Goal: Obtain resource: Obtain resource

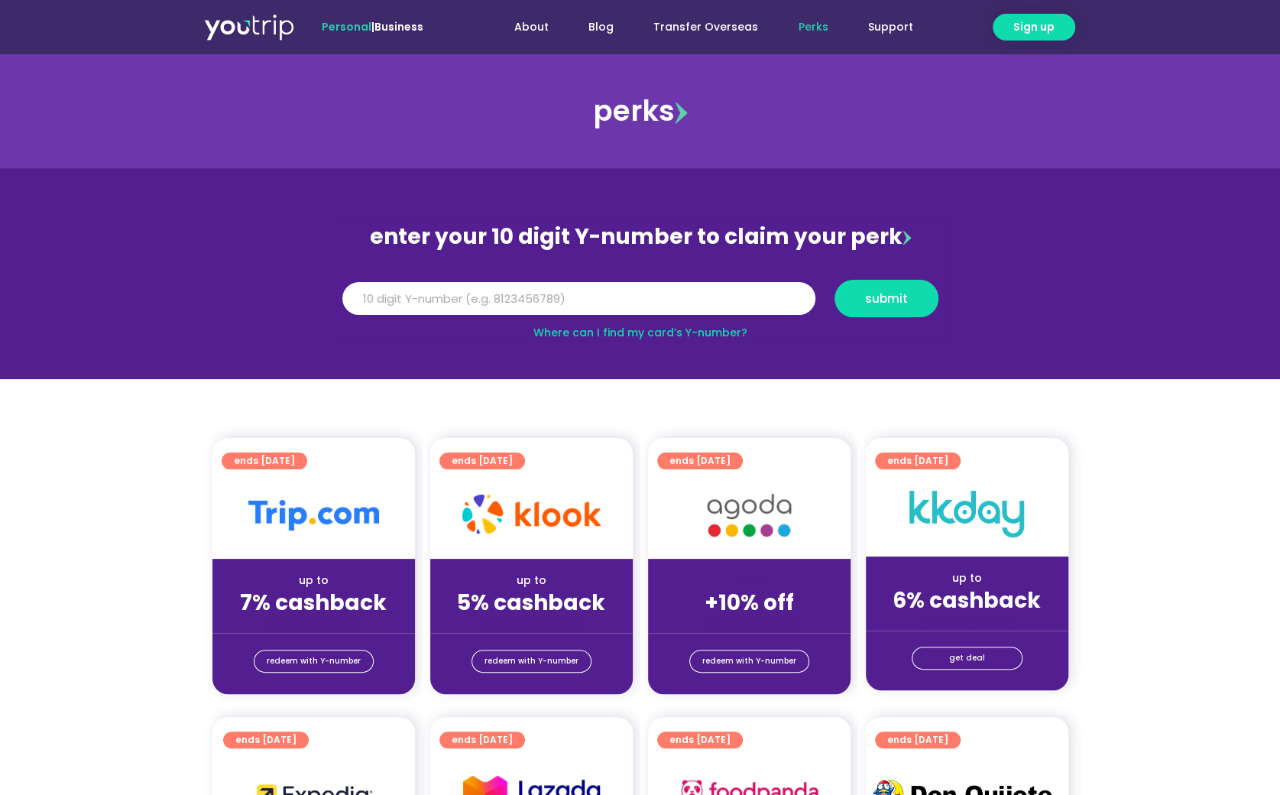
click at [815, 210] on section "enter your 10 digit Y-number to claim your perk Y Number submit Where can I fin…" at bounding box center [640, 273] width 1280 height 211
click at [540, 294] on input "Y Number" at bounding box center [578, 299] width 473 height 34
paste input "8104844245"
type input "8104844245"
click at [897, 297] on span "submit" at bounding box center [886, 298] width 43 height 11
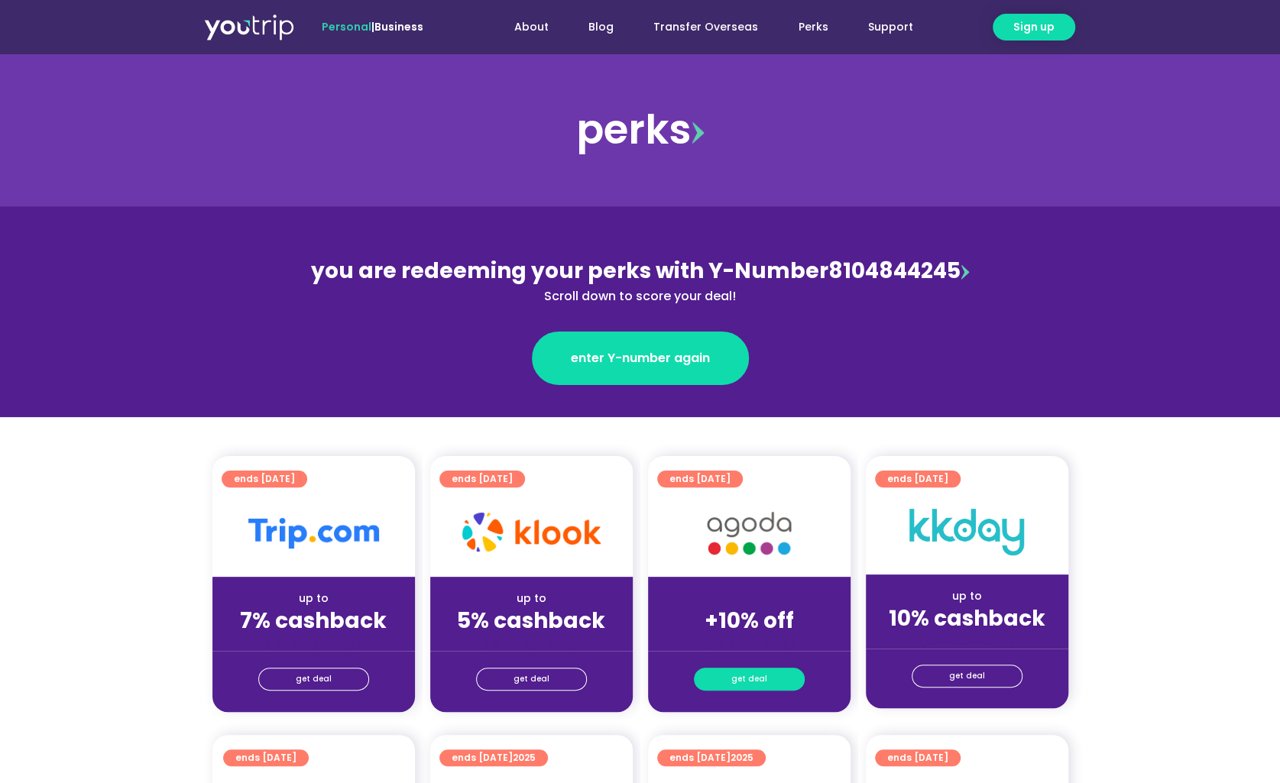
click at [749, 676] on span "get deal" at bounding box center [749, 679] width 36 height 21
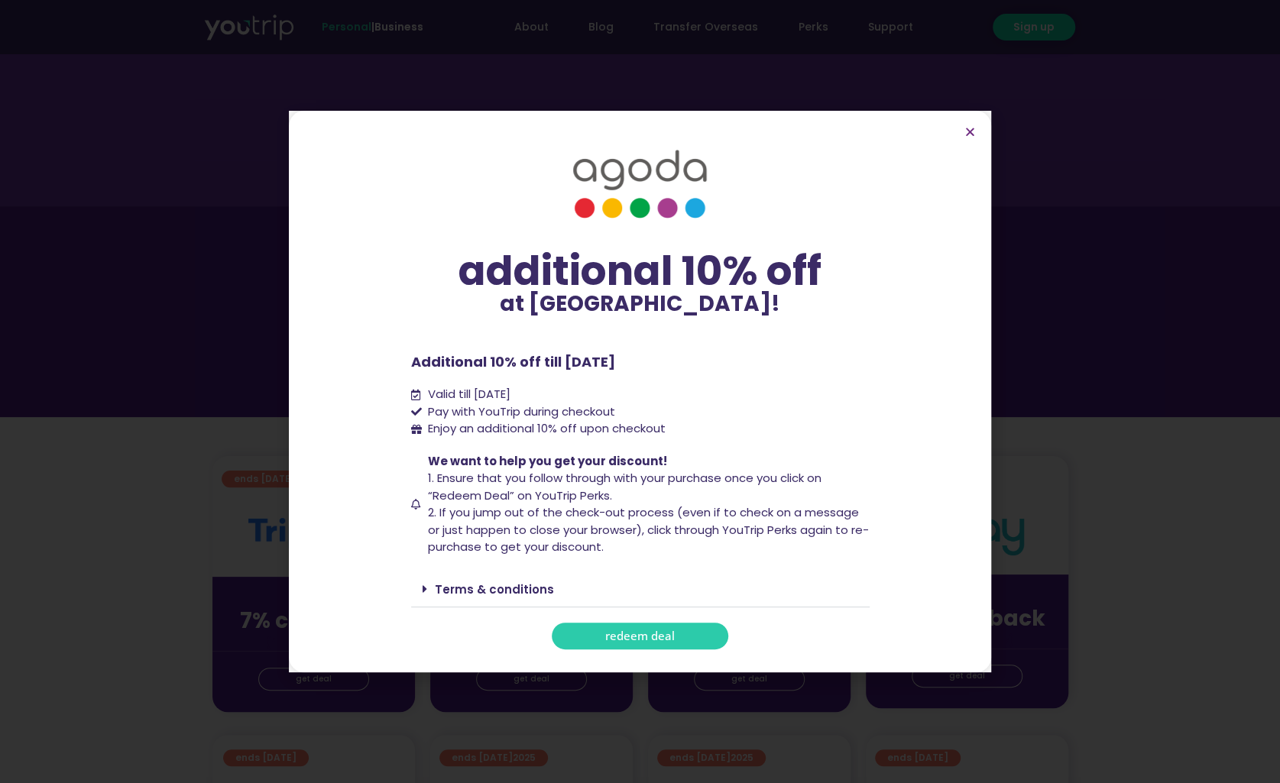
click at [643, 631] on span "redeem deal" at bounding box center [640, 636] width 70 height 11
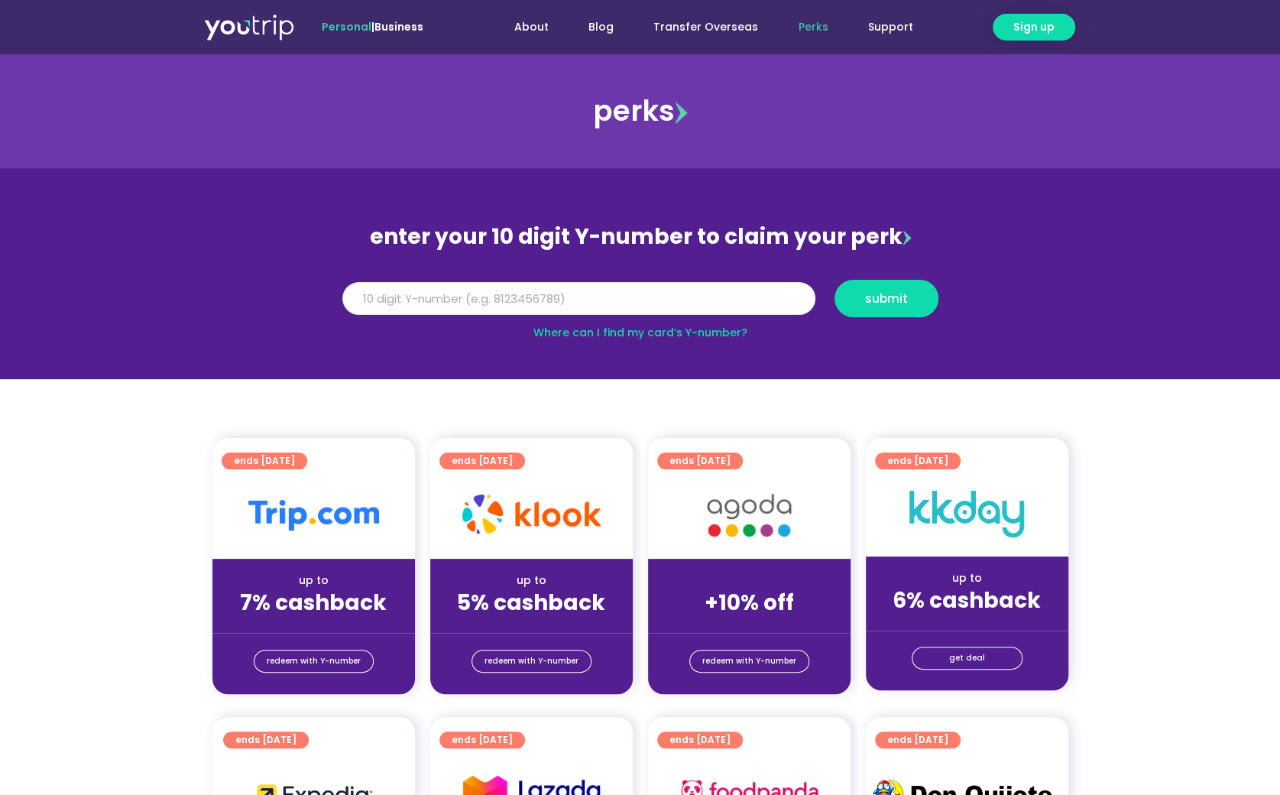
click at [553, 290] on input "Y Number" at bounding box center [578, 299] width 473 height 34
paste input "8104844245"
type input "8104844245"
click at [887, 300] on span "submit" at bounding box center [886, 298] width 43 height 11
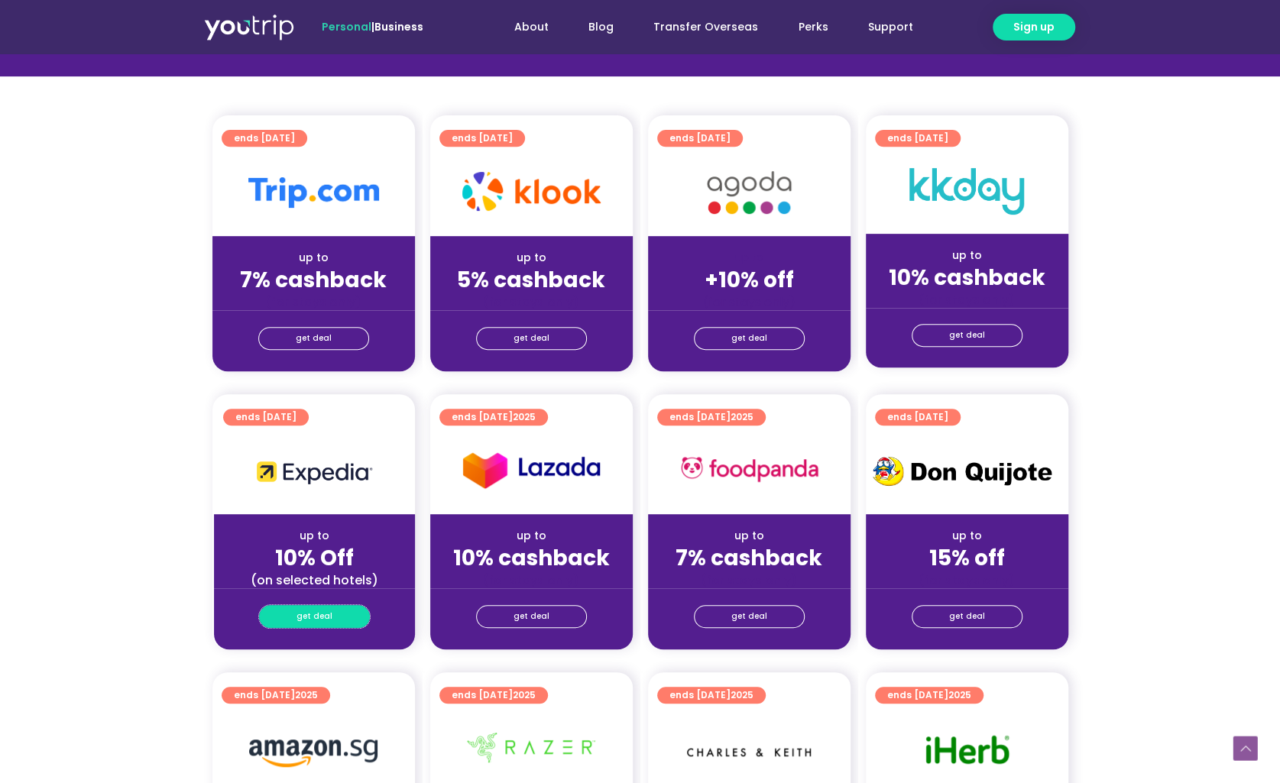
scroll to position [306, 0]
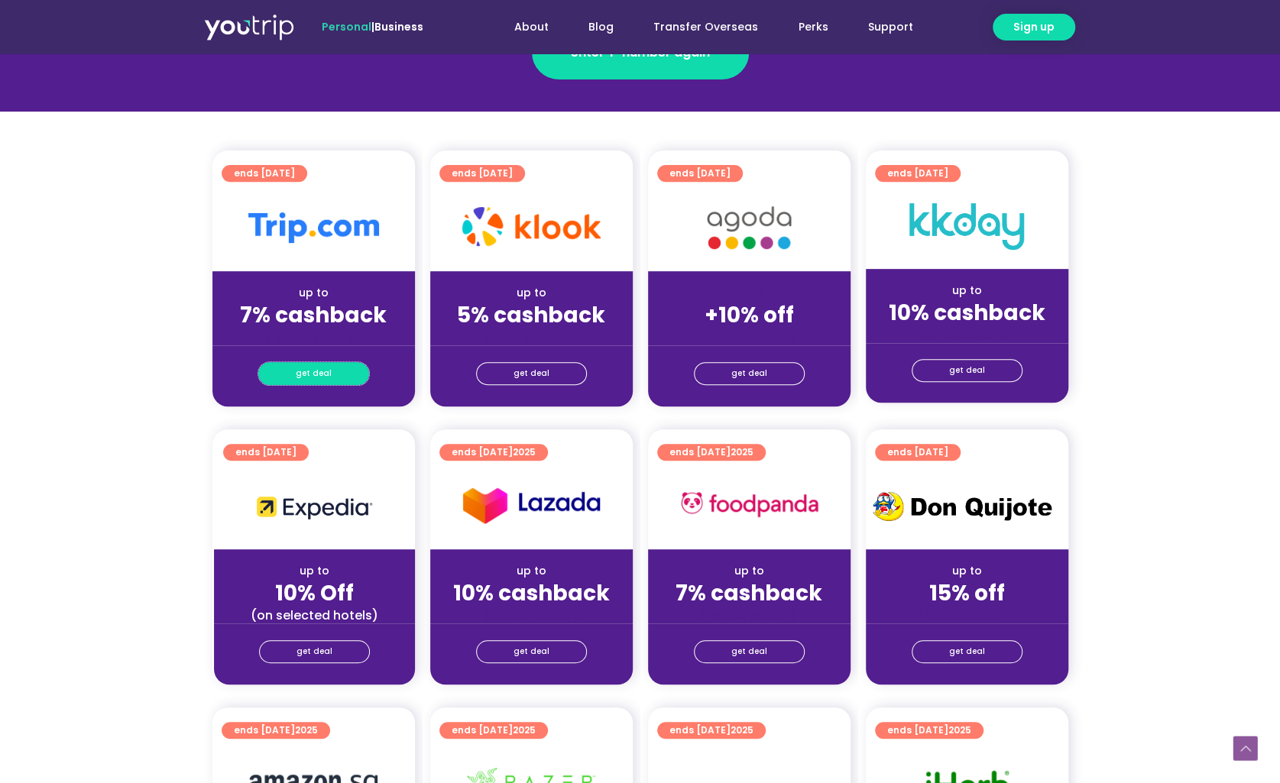
drag, startPoint x: 339, startPoint y: 375, endPoint x: 585, endPoint y: 271, distance: 267.6
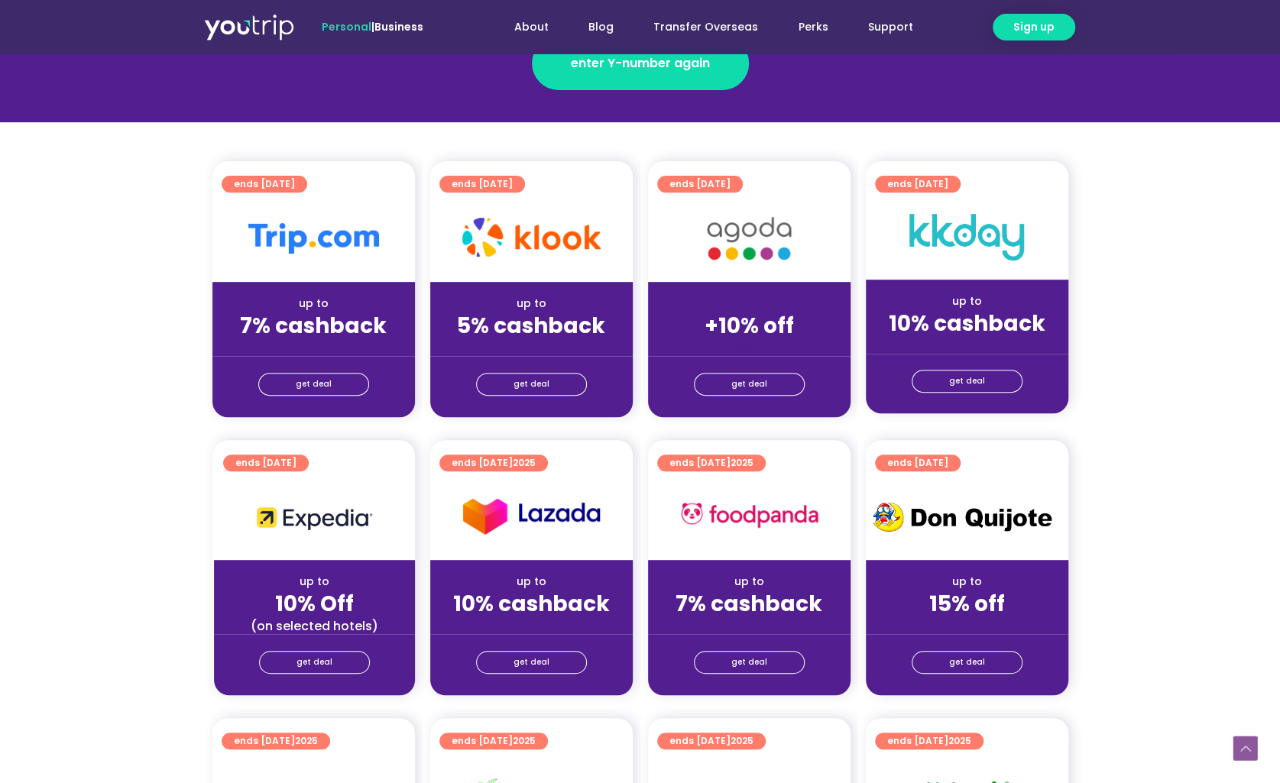
scroll to position [306, 0]
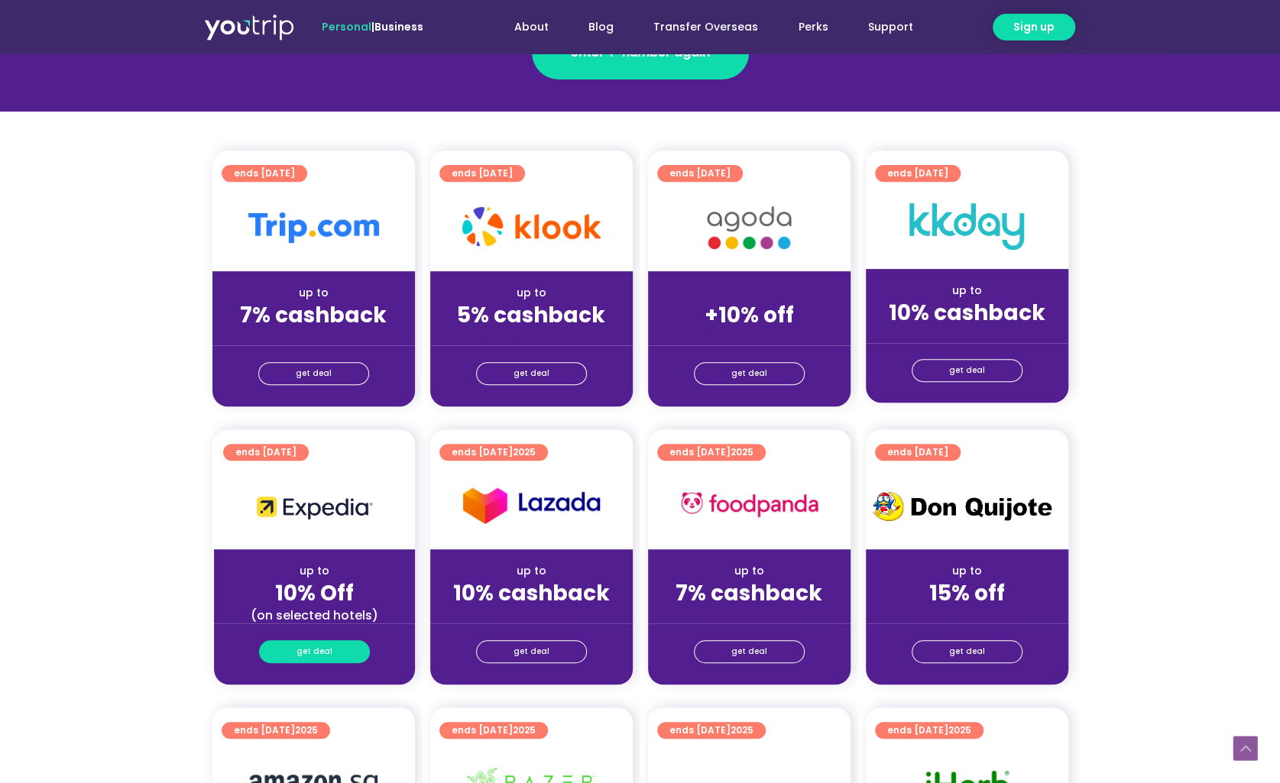
click at [321, 648] on span "get deal" at bounding box center [315, 651] width 36 height 21
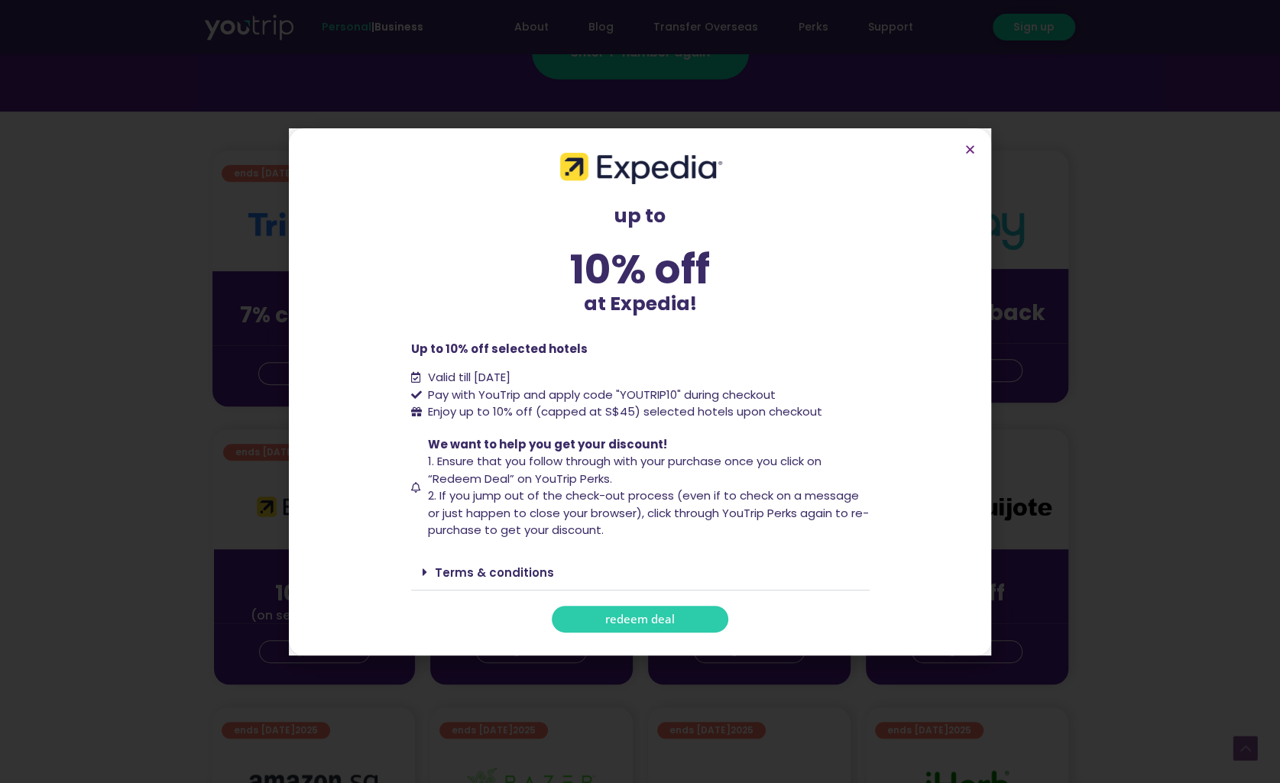
click at [635, 619] on span "redeem deal" at bounding box center [640, 619] width 70 height 11
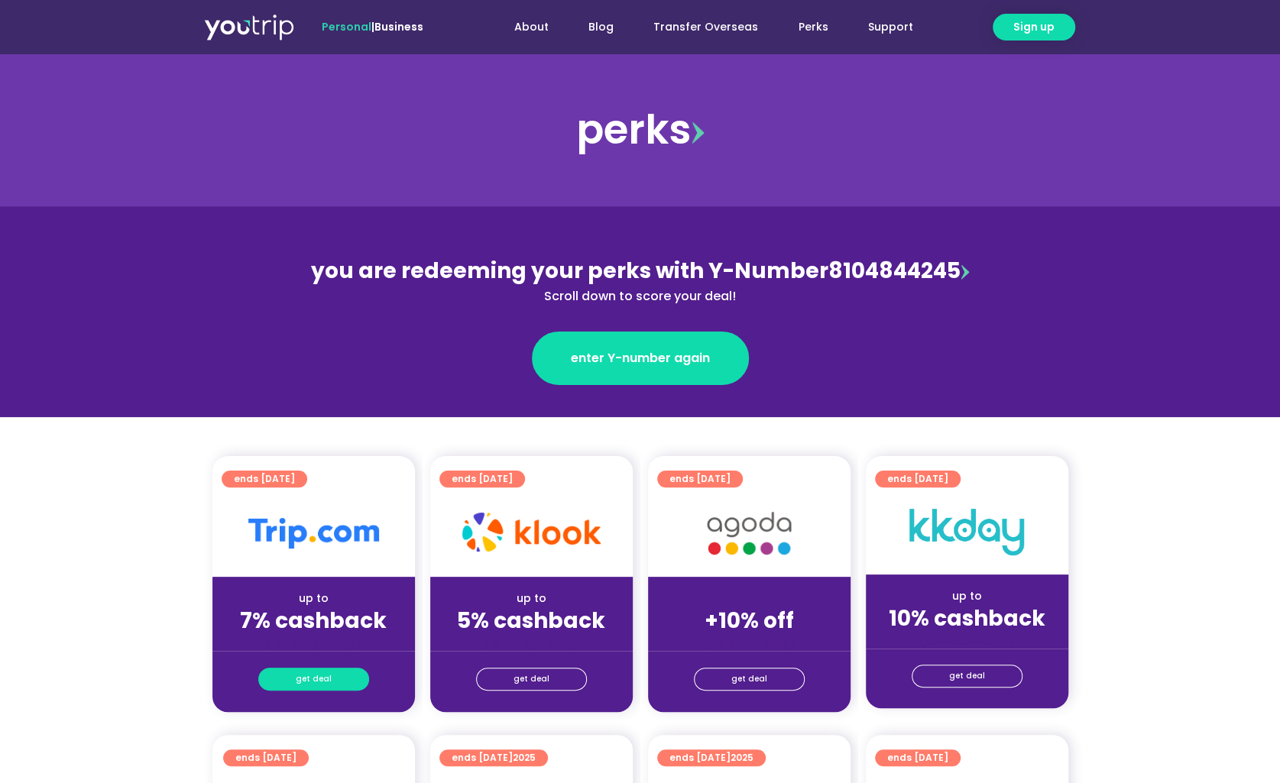
click at [333, 685] on link "get deal" at bounding box center [313, 679] width 111 height 23
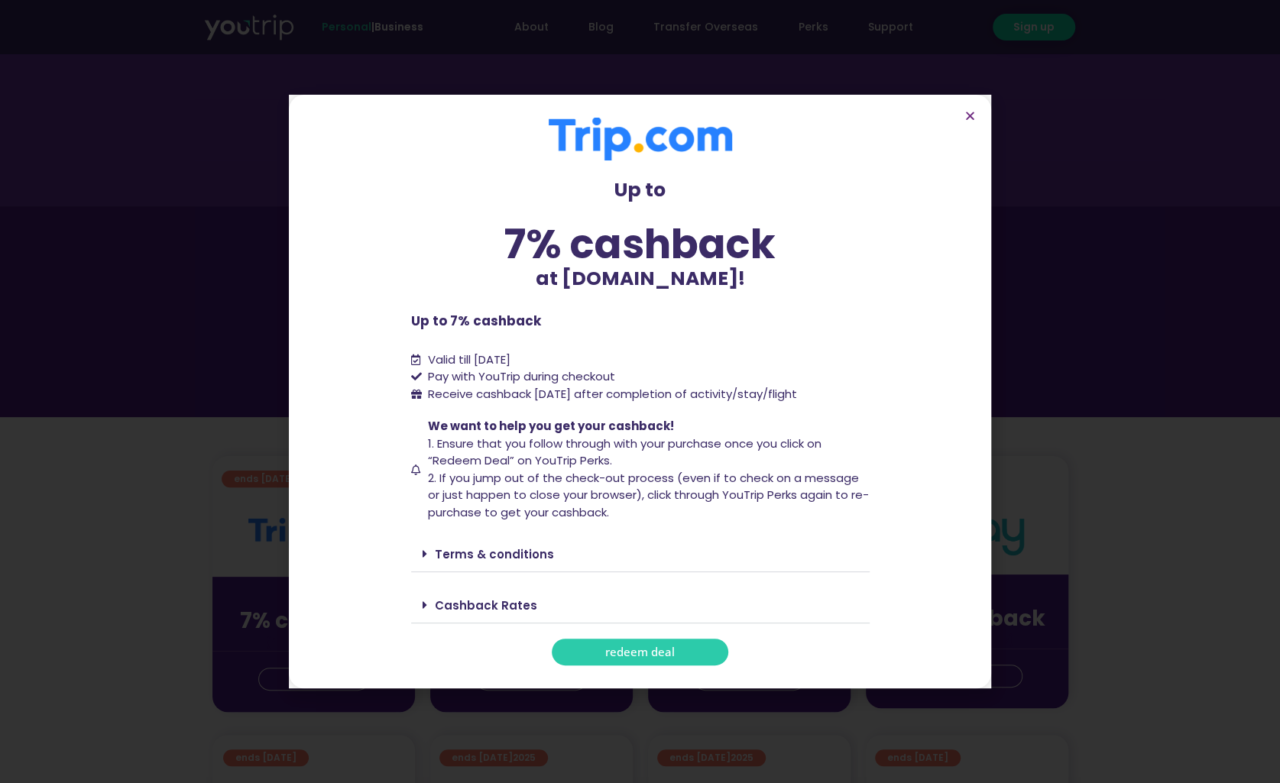
click at [663, 653] on span "redeem deal" at bounding box center [640, 652] width 70 height 11
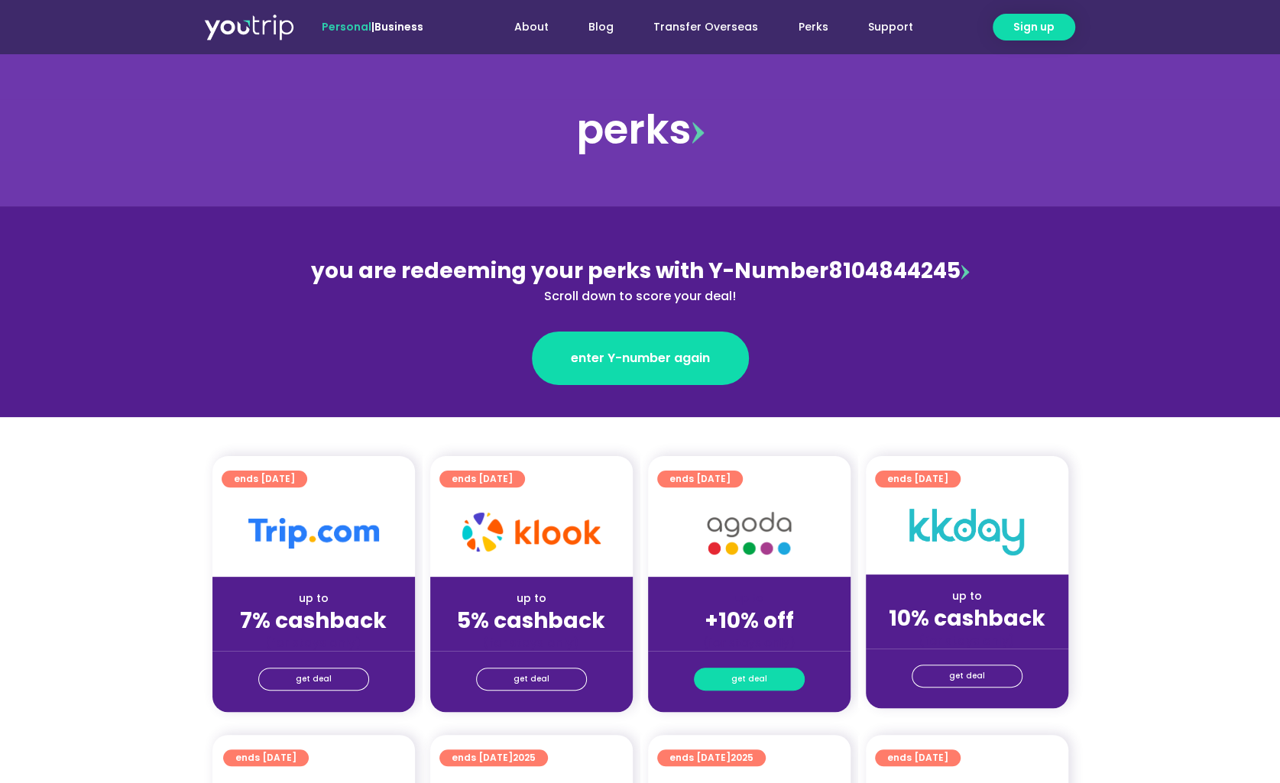
click at [773, 680] on link "get deal" at bounding box center [749, 679] width 111 height 23
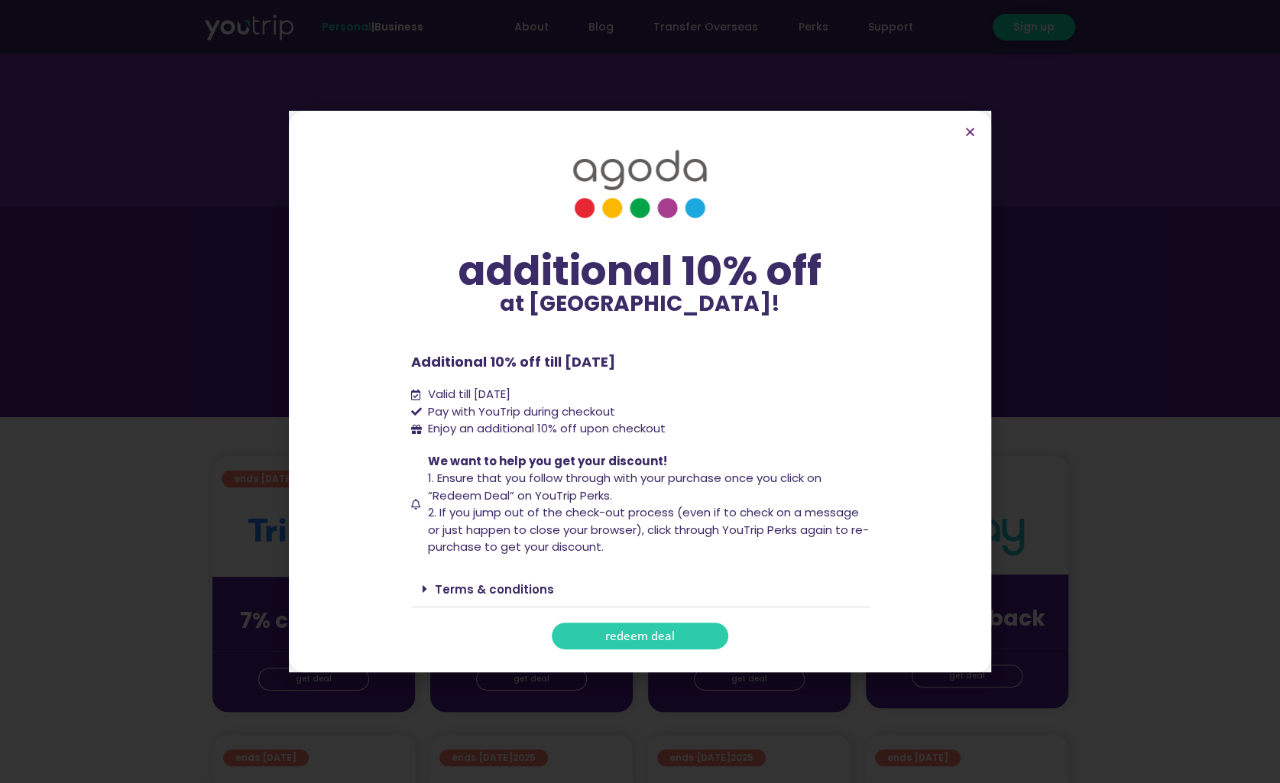
click at [674, 649] on section "additional 10% off at Agoda! additional 10% off at Agoda! Additional 10% off ti…" at bounding box center [640, 392] width 702 height 562
click at [677, 634] on link "redeem deal" at bounding box center [640, 636] width 177 height 27
